Goal: Information Seeking & Learning: Check status

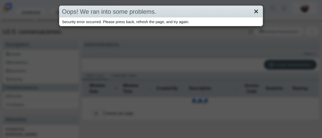
click at [255, 11] on link "Close" at bounding box center [256, 11] width 8 height 9
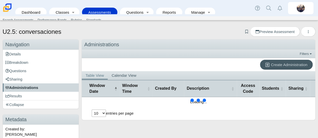
click at [34, 87] on span "Administrations" at bounding box center [21, 88] width 33 height 4
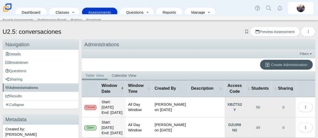
scroll to position [35, 0]
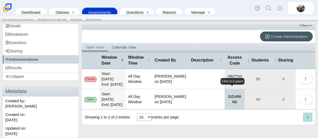
click at [228, 108] on link "DZUR8N2" at bounding box center [235, 99] width 20 height 20
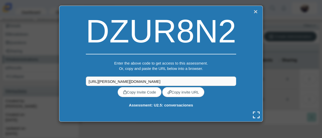
click at [254, 12] on link "Close" at bounding box center [255, 11] width 7 height 7
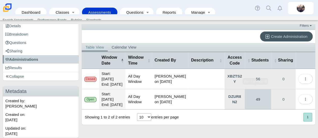
click at [252, 92] on link "49" at bounding box center [258, 99] width 26 height 20
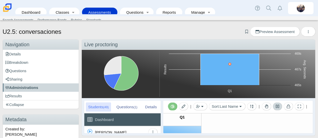
click at [275, 109] on button at bounding box center [277, 107] width 9 height 8
click at [37, 88] on span "Administrations" at bounding box center [21, 88] width 33 height 4
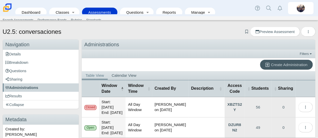
click at [97, 8] on link "Assessments" at bounding box center [100, 12] width 30 height 9
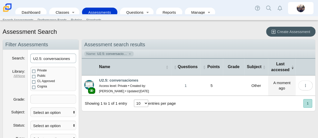
drag, startPoint x: 70, startPoint y: 60, endPoint x: 19, endPoint y: 49, distance: 51.8
click at [19, 49] on div "Filter Assessments Search U2.5: conversaciones Library All | None Private Publi…" at bounding box center [41, 134] width 76 height 190
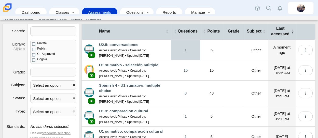
scroll to position [28, 0]
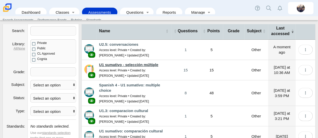
click at [139, 64] on link "U1 sumativo - selección múltiple" at bounding box center [128, 65] width 59 height 4
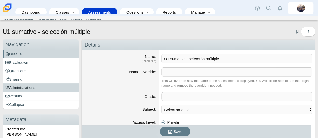
click at [24, 91] on link "Administrations" at bounding box center [41, 88] width 76 height 8
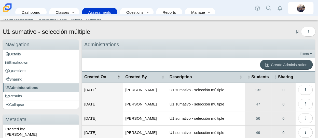
scroll to position [27, 0]
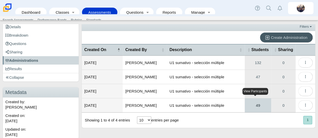
click at [259, 104] on link "49" at bounding box center [258, 106] width 26 height 14
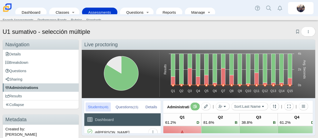
click at [25, 86] on span "Administrations" at bounding box center [21, 88] width 33 height 4
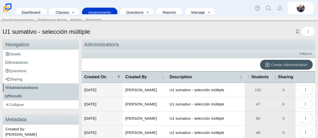
click at [26, 93] on link "Results" at bounding box center [41, 96] width 76 height 8
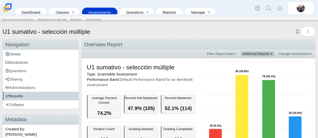
click at [268, 53] on link "Additional Reports" at bounding box center [258, 53] width 34 height 5
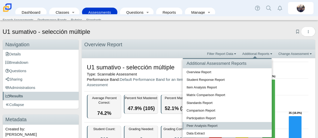
click at [204, 125] on link "Peer Analysis Report" at bounding box center [227, 126] width 89 height 8
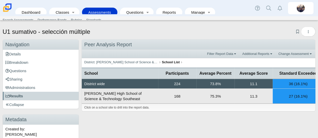
click at [177, 94] on td "168" at bounding box center [177, 96] width 38 height 15
